Goal: Navigation & Orientation: Find specific page/section

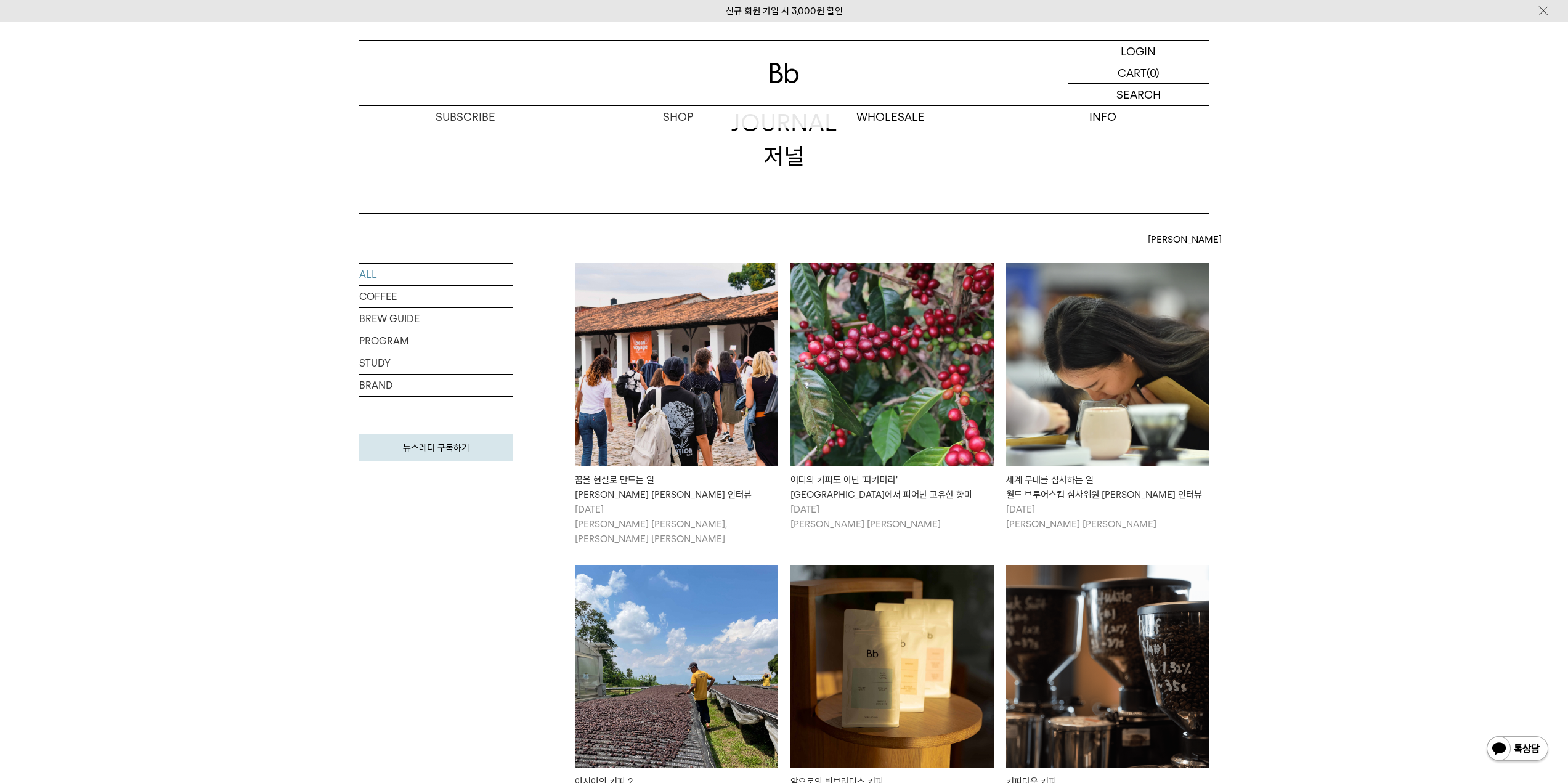
scroll to position [124, 0]
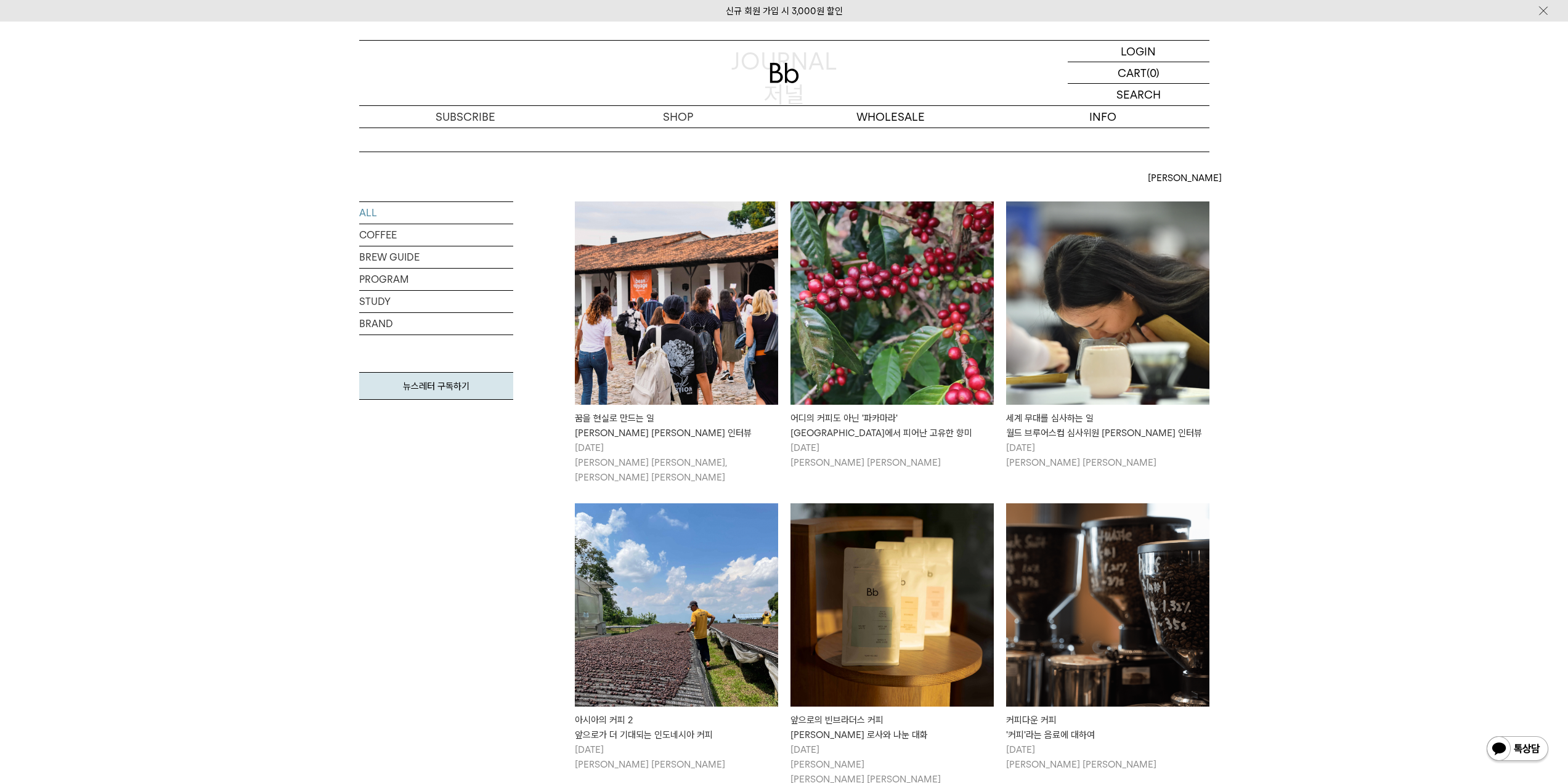
click at [456, 208] on link "ALL" at bounding box center [437, 212] width 154 height 22
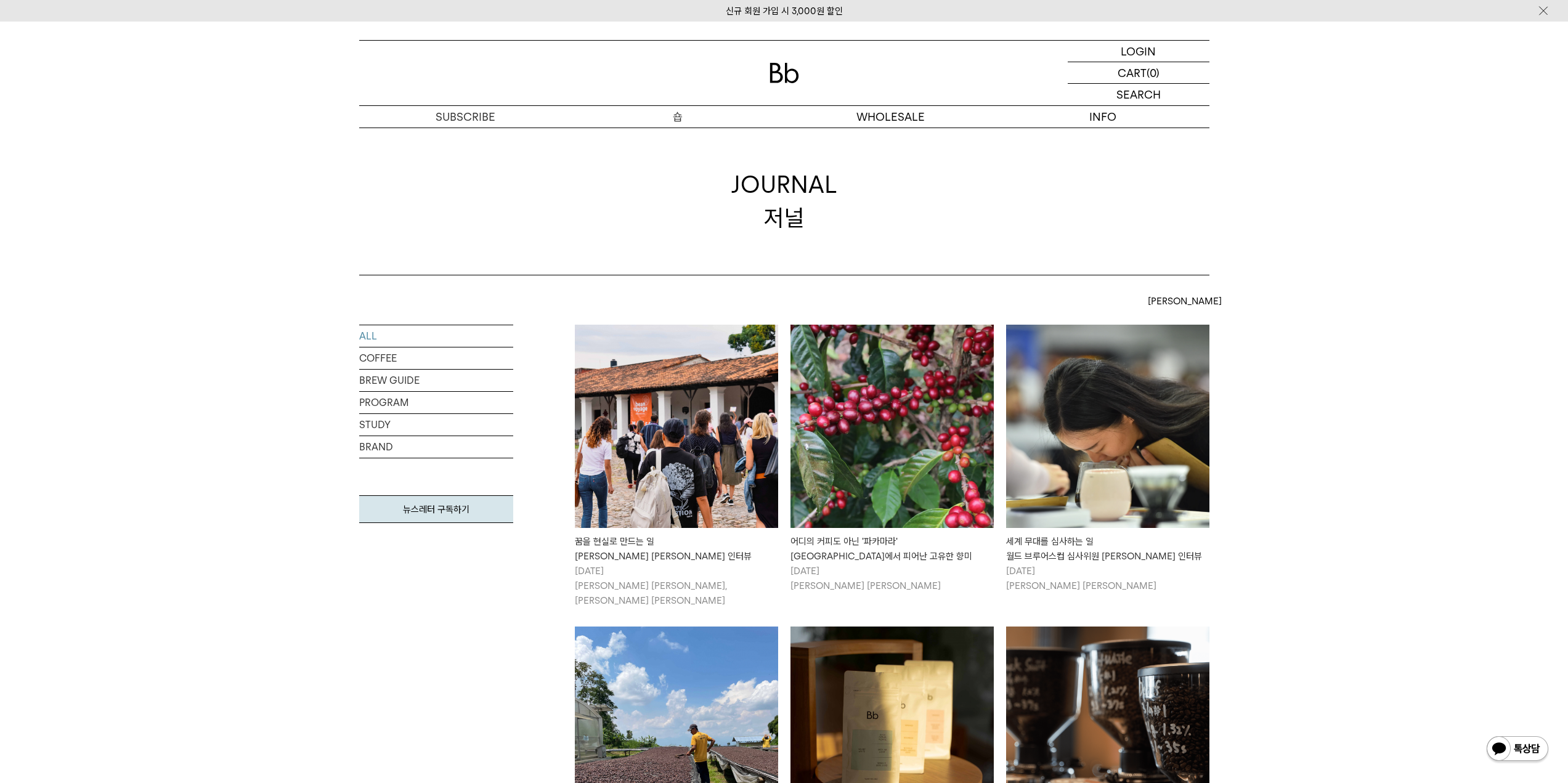
click at [704, 122] on p "숍" at bounding box center [677, 116] width 212 height 22
